Goal: Task Accomplishment & Management: Manage account settings

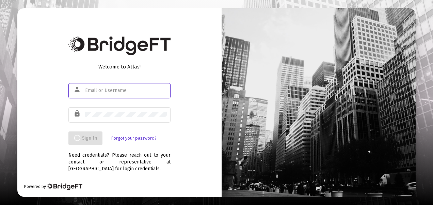
click at [90, 91] on input "text" at bounding box center [126, 90] width 82 height 5
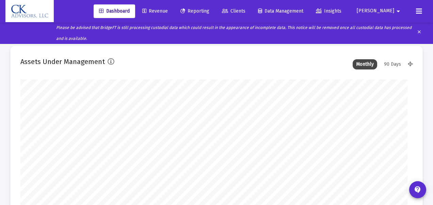
type input "2025-09-30"
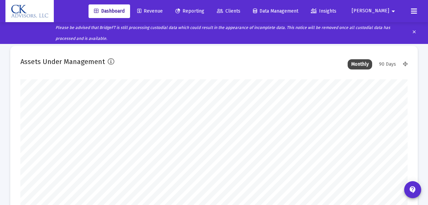
scroll to position [136, 208]
click at [163, 12] on span "Revenue" at bounding box center [150, 11] width 26 height 6
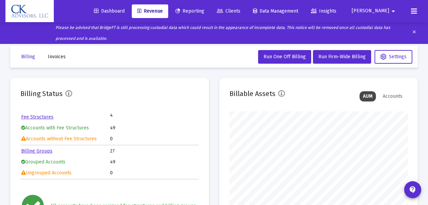
scroll to position [136, 178]
click at [59, 56] on span "Invoices" at bounding box center [57, 57] width 18 height 6
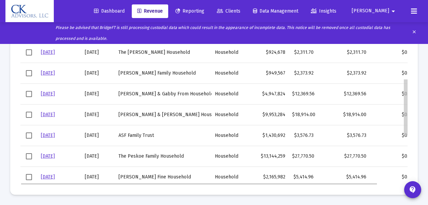
scroll to position [137, 0]
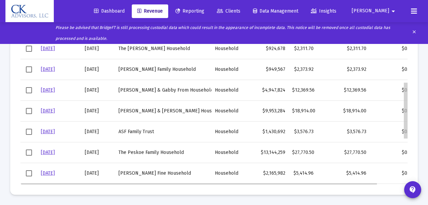
drag, startPoint x: 405, startPoint y: 54, endPoint x: 407, endPoint y: 108, distance: 53.1
click at [407, 106] on body "Dashboard Revenue Reporting Clients Data Management Insights Jeff arrow_drop_do…" at bounding box center [214, 4] width 428 height 205
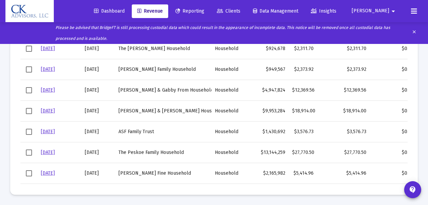
drag, startPoint x: 417, startPoint y: 131, endPoint x: 427, endPoint y: 132, distance: 10.3
click at [427, 132] on div "Billing Invoices Run One Off Billing Run Firm-Wide Billing Settings Invoices In…" at bounding box center [214, 70] width 428 height 267
click at [30, 130] on span "Select row" at bounding box center [29, 132] width 6 height 6
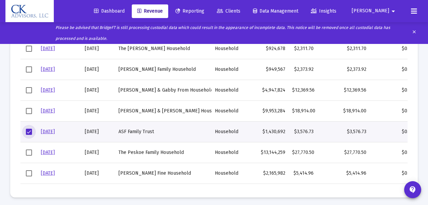
click at [417, 133] on div "Billing Invoices Run One Off Billing Run Firm-Wide Billing Settings Invoices In…" at bounding box center [214, 72] width 428 height 270
drag, startPoint x: 141, startPoint y: 131, endPoint x: 129, endPoint y: 97, distance: 36.4
click at [129, 97] on td "Marc Mofsowitz & Gabby From Household" at bounding box center [163, 90] width 96 height 21
